Goal: Information Seeking & Learning: Understand process/instructions

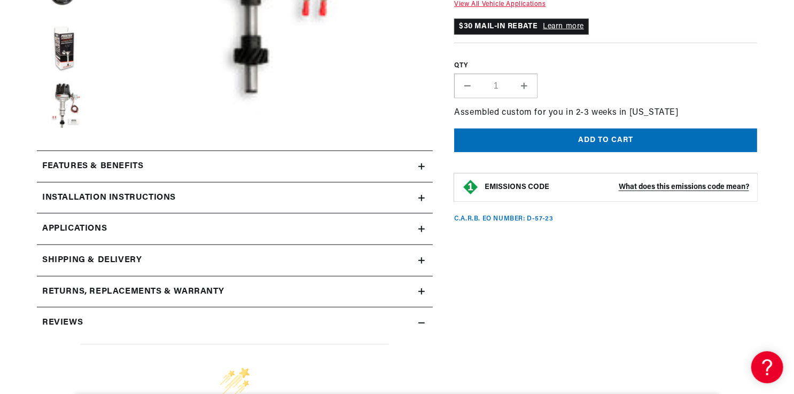
click at [259, 167] on div "Features & Benefits" at bounding box center [227, 167] width 381 height 14
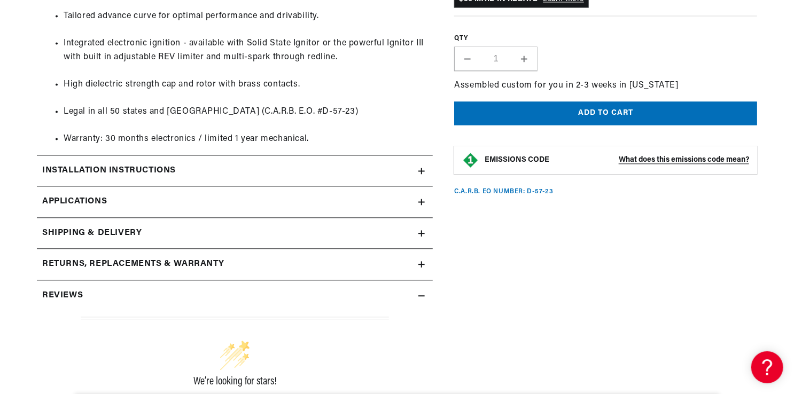
scroll to position [1068, 0]
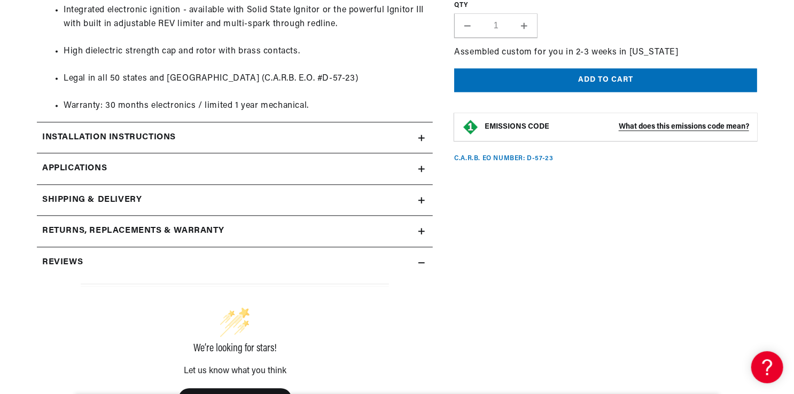
click at [199, 136] on div "Installation instructions" at bounding box center [227, 138] width 381 height 14
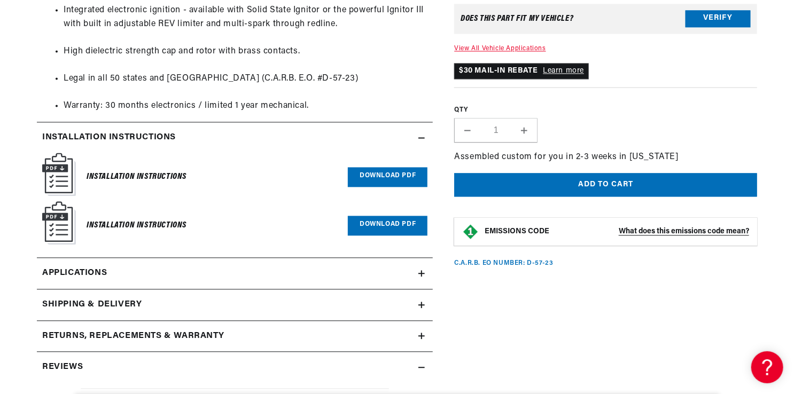
click at [374, 173] on link "Download PDF" at bounding box center [388, 177] width 80 height 20
click at [224, 270] on link "Applications" at bounding box center [235, 274] width 396 height 32
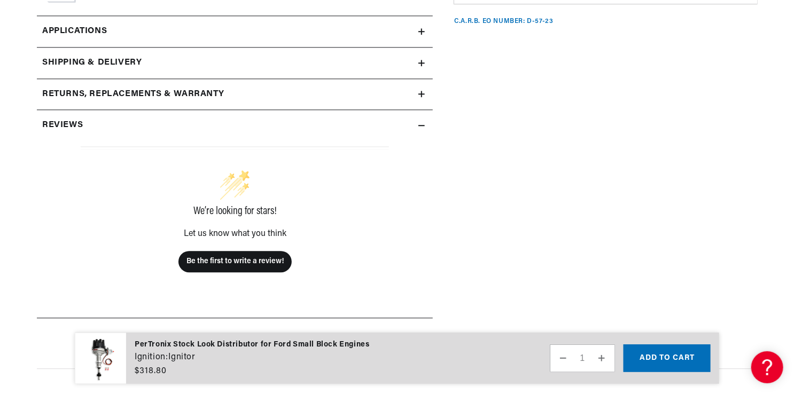
click at [283, 125] on div "Reviews" at bounding box center [227, 126] width 381 height 14
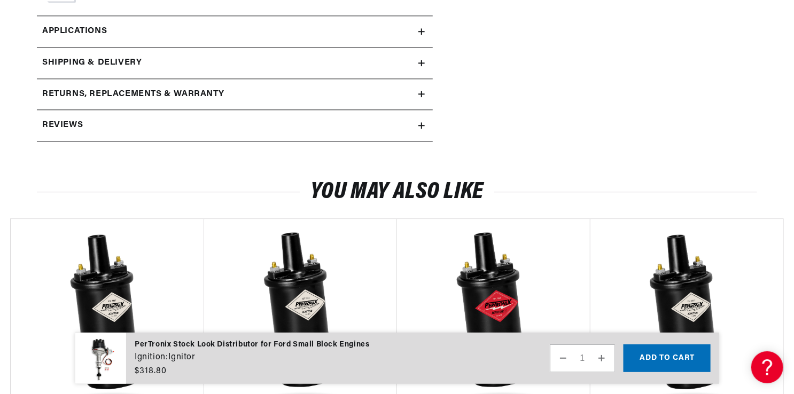
click at [283, 125] on div "Reviews" at bounding box center [227, 126] width 381 height 14
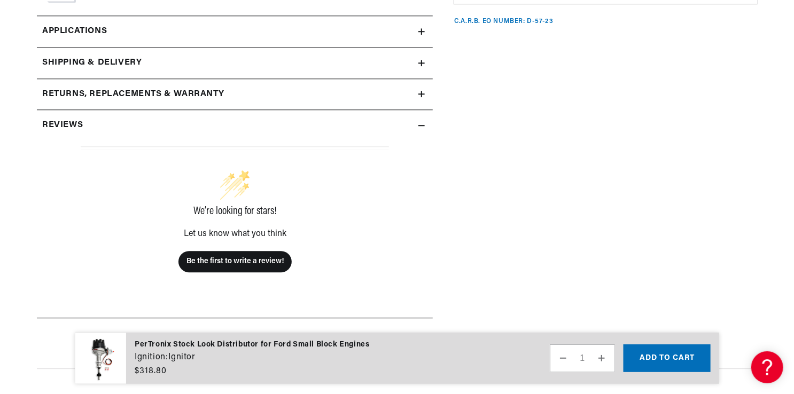
click at [283, 125] on div "Reviews" at bounding box center [227, 126] width 381 height 14
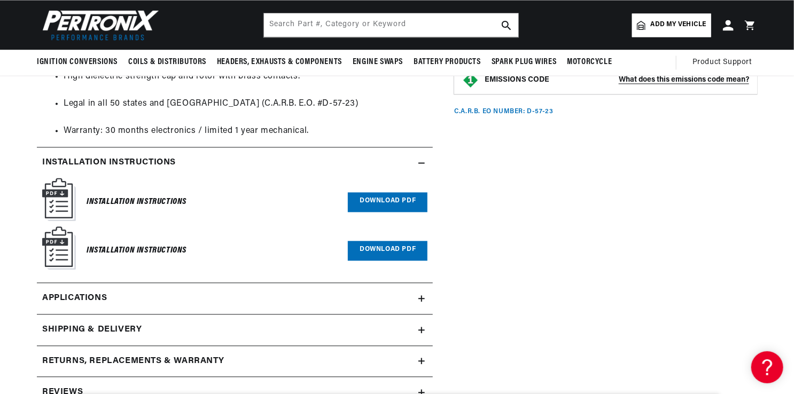
click at [401, 162] on div "Installation instructions" at bounding box center [227, 163] width 381 height 14
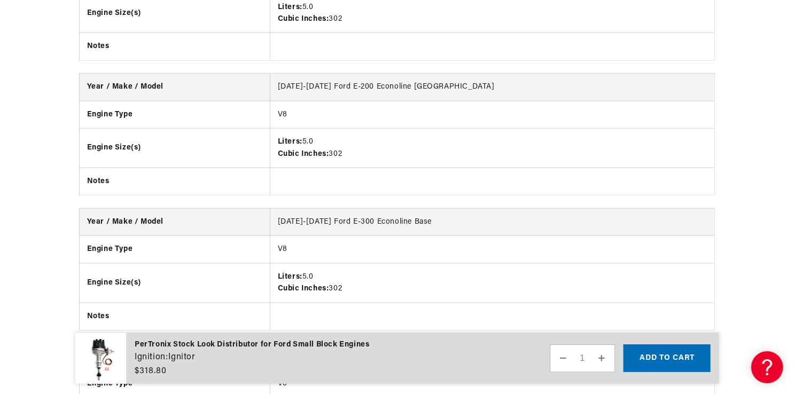
scroll to position [2646, 0]
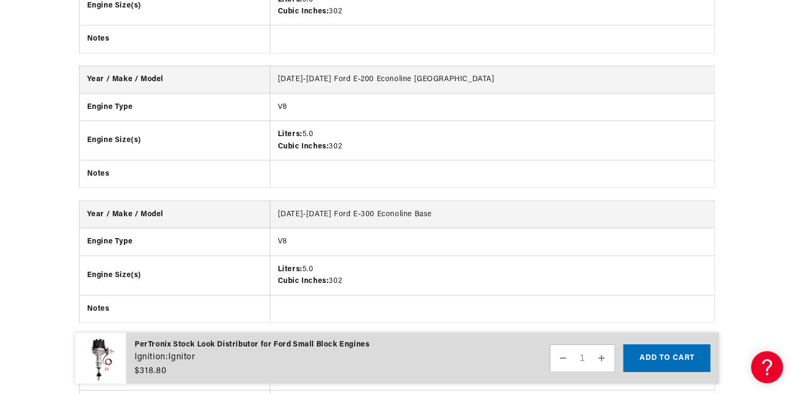
drag, startPoint x: 793, startPoint y: 85, endPoint x: 788, endPoint y: 146, distance: 60.5
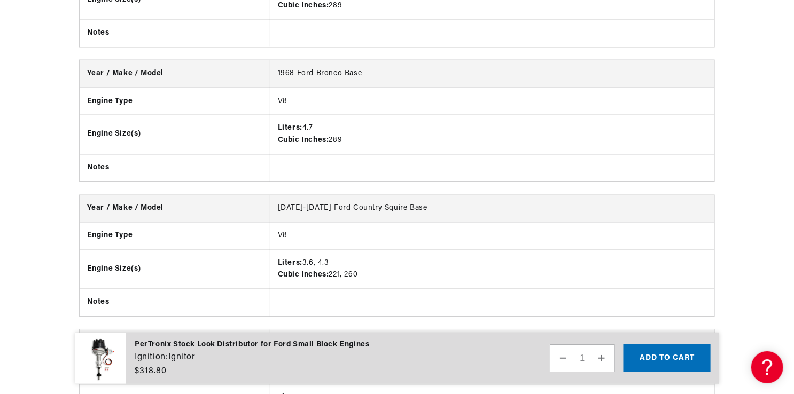
scroll to position [7079, 0]
